Goal: Find specific page/section: Find specific page/section

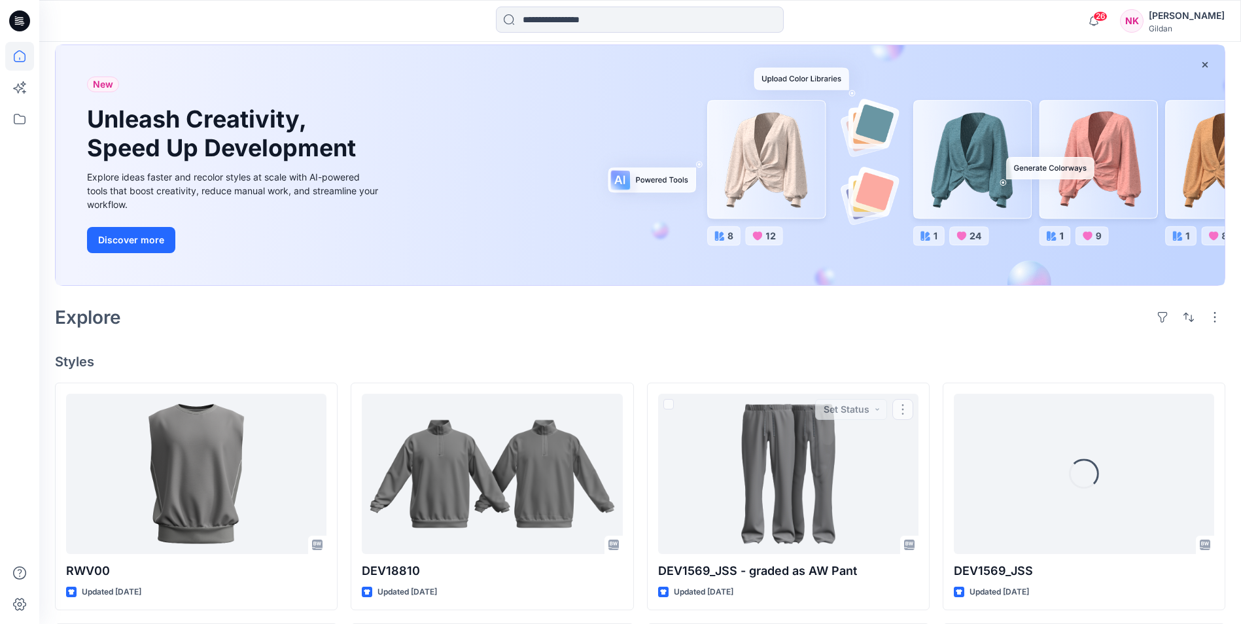
scroll to position [65, 0]
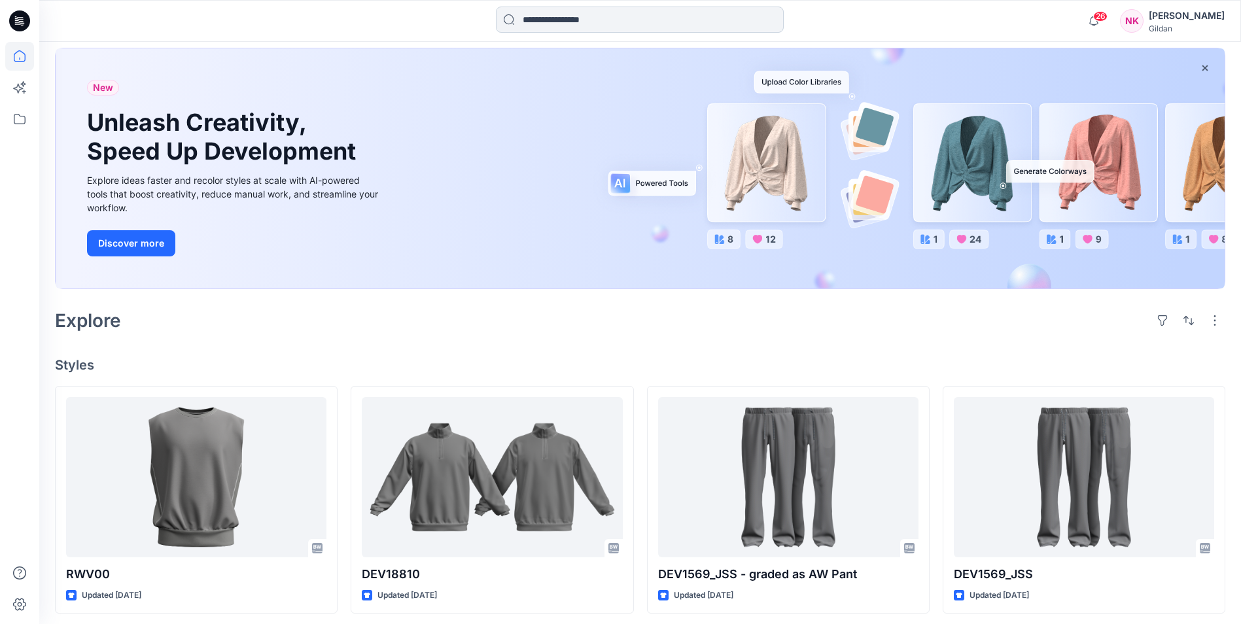
click at [567, 16] on input at bounding box center [640, 20] width 288 height 26
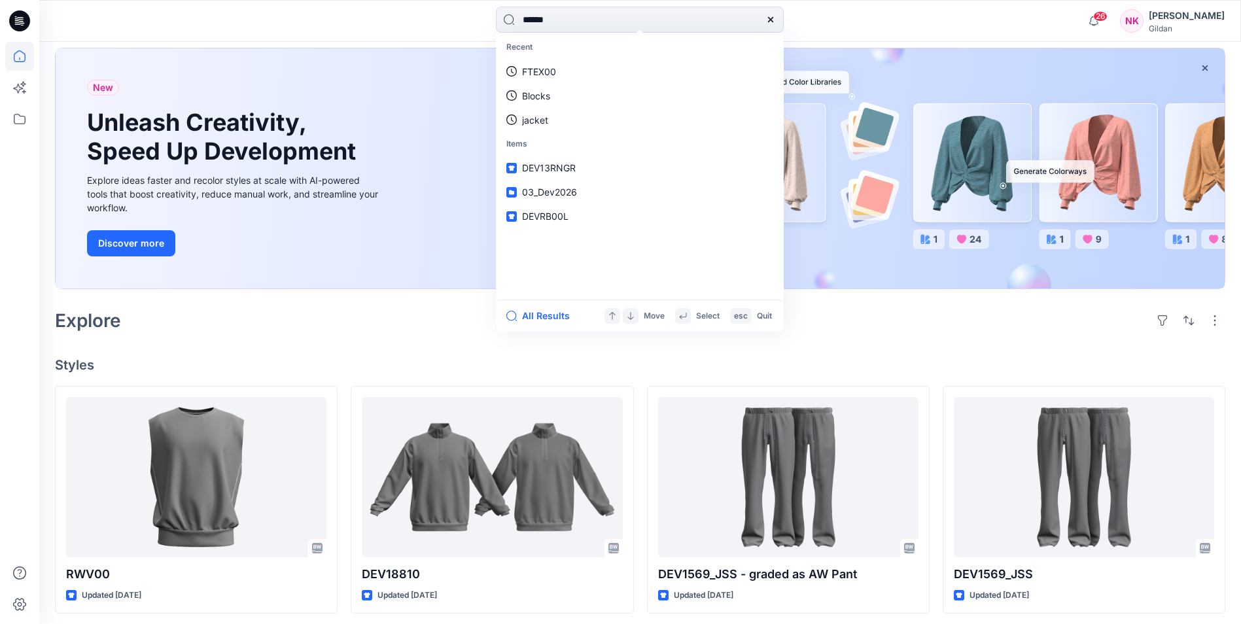
type input "******"
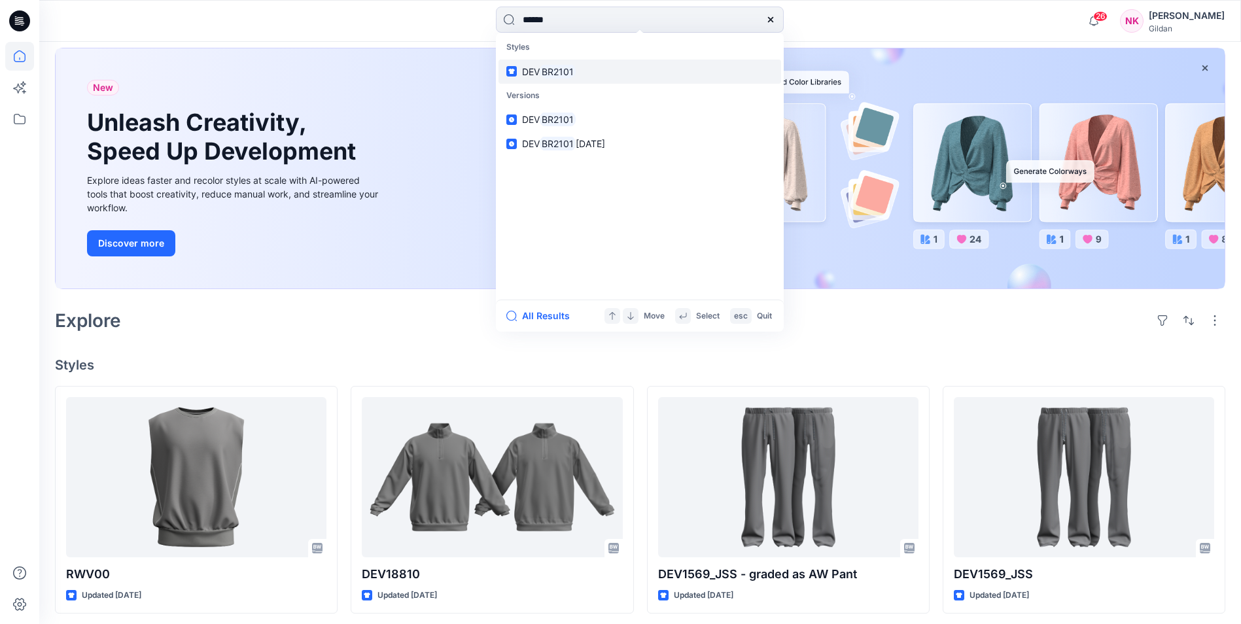
click at [538, 74] on span "DEV" at bounding box center [531, 71] width 18 height 11
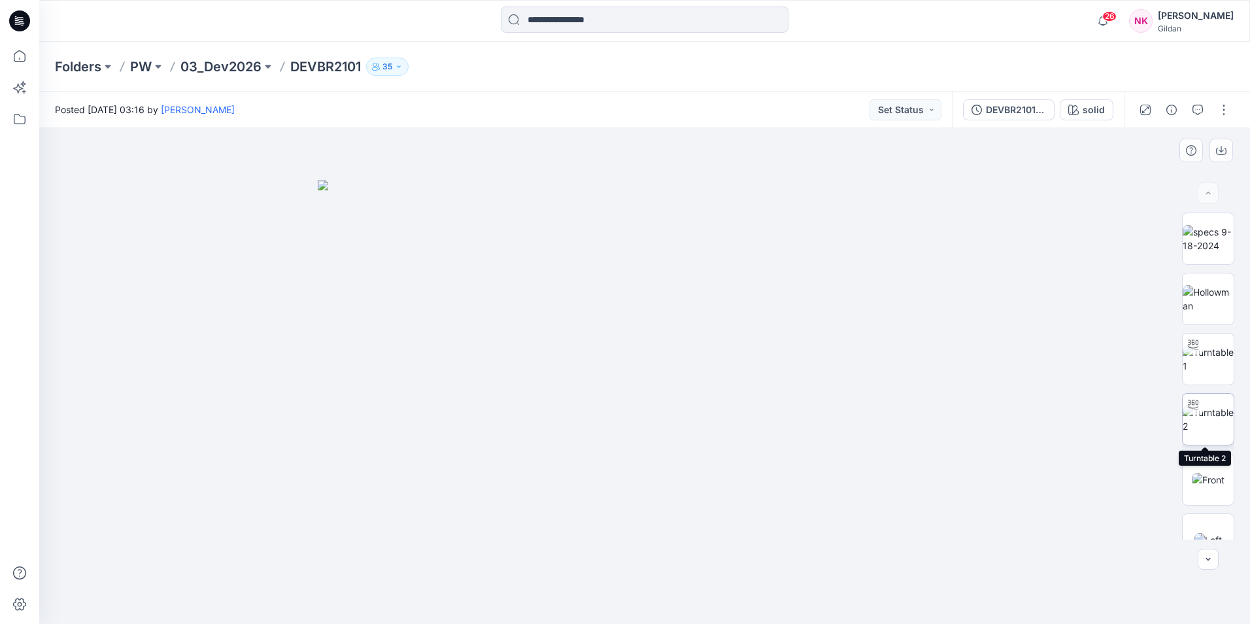
click at [1213, 423] on img at bounding box center [1208, 418] width 51 height 27
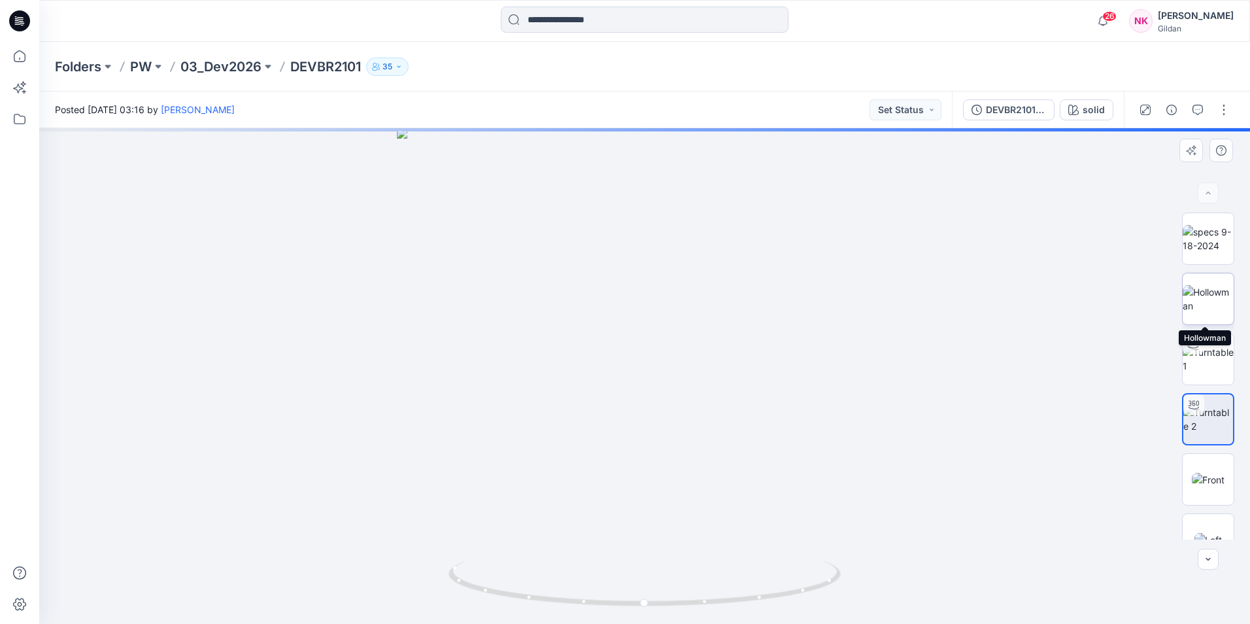
click at [1218, 297] on img at bounding box center [1208, 298] width 51 height 27
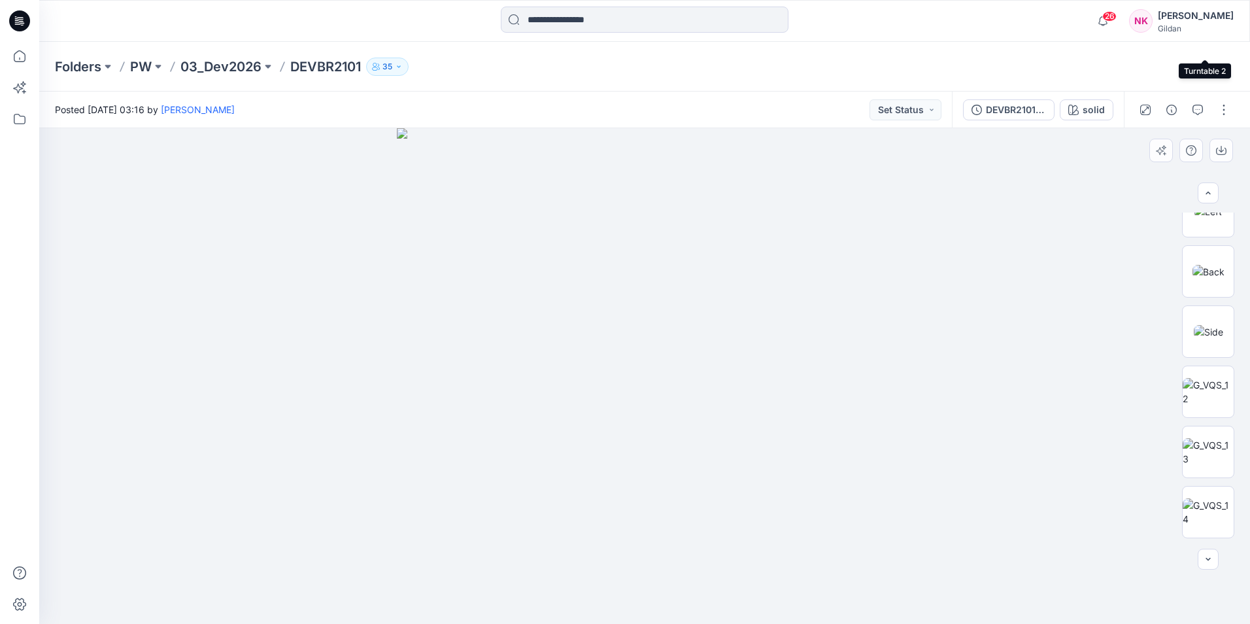
scroll to position [387, 0]
click at [1205, 503] on img at bounding box center [1208, 513] width 51 height 27
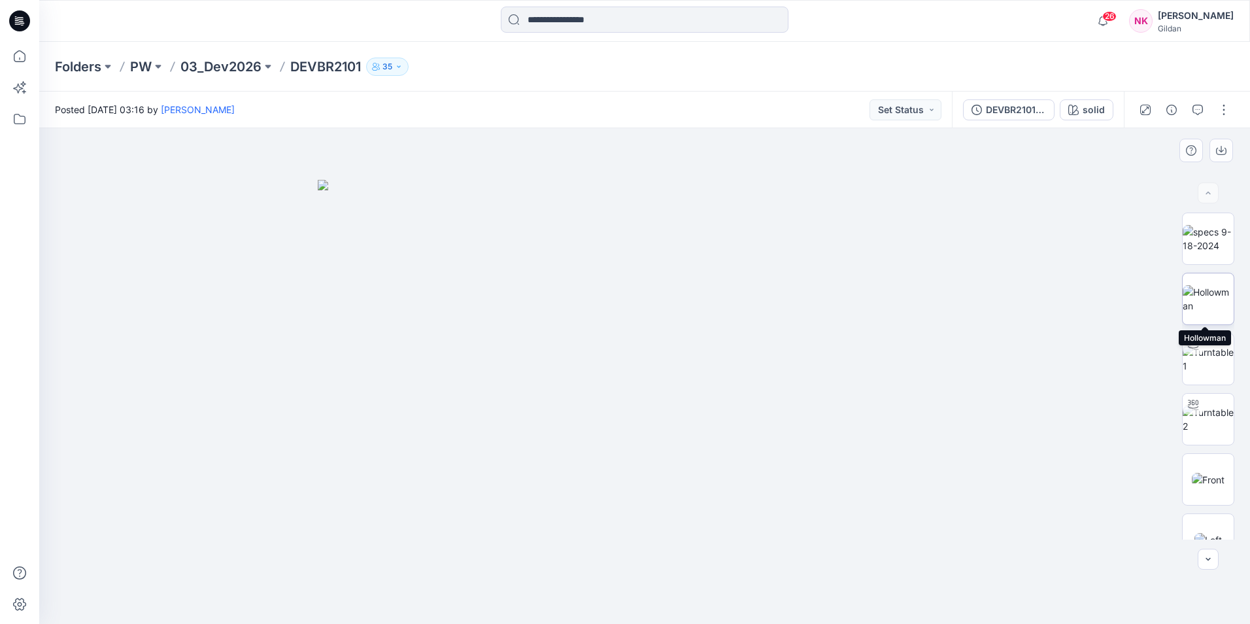
click at [1201, 285] on img at bounding box center [1208, 298] width 51 height 27
click at [1216, 152] on button "button" at bounding box center [1222, 151] width 24 height 24
